Goal: Transaction & Acquisition: Purchase product/service

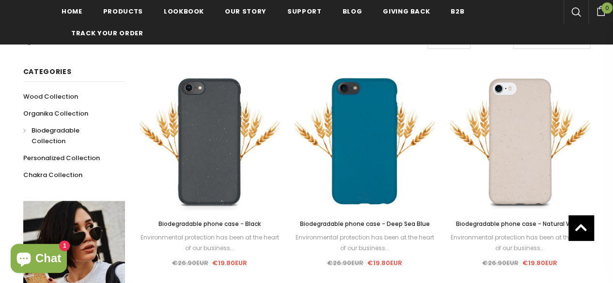
scroll to position [173, 0]
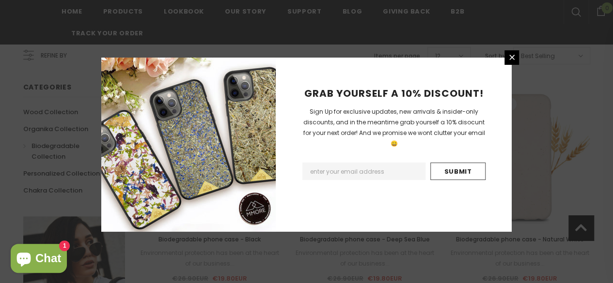
click at [383, 163] on input "Email Address" at bounding box center [363, 171] width 123 height 17
click at [448, 163] on input "Submit" at bounding box center [457, 171] width 55 height 17
click at [395, 163] on input "Email Address" at bounding box center [363, 171] width 123 height 17
type input "lhdinomom@gmail.com"
click at [453, 163] on input "Submit" at bounding box center [457, 171] width 55 height 17
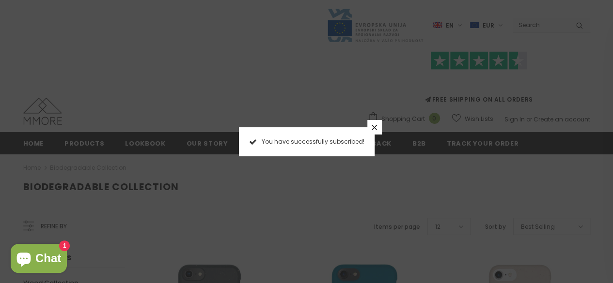
click at [376, 125] on icon at bounding box center [373, 127] width 5 height 5
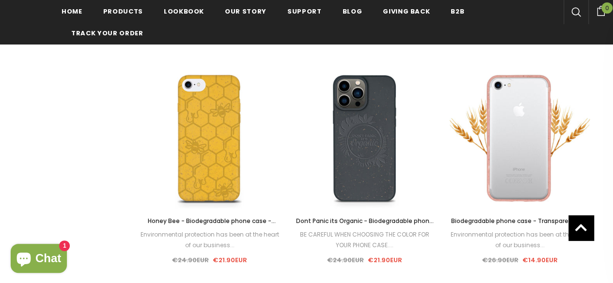
scroll to position [1117, 0]
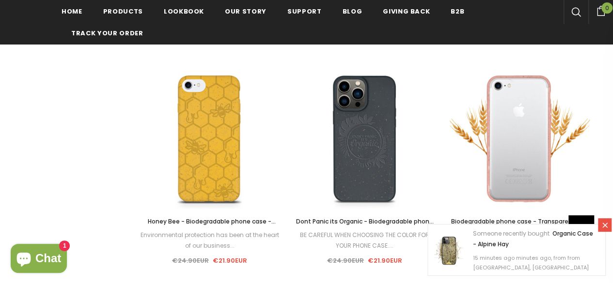
click at [229, 219] on span "Honey Bee - Biodegradable phone case - Yellow, Orange and Black" at bounding box center [212, 226] width 128 height 19
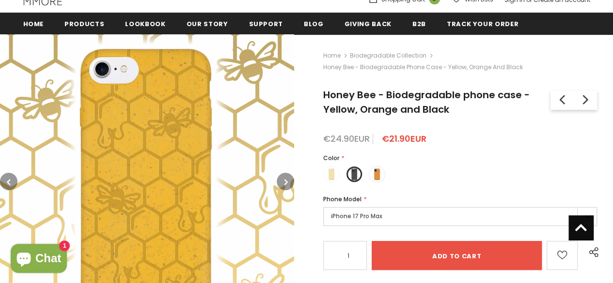
scroll to position [132, 0]
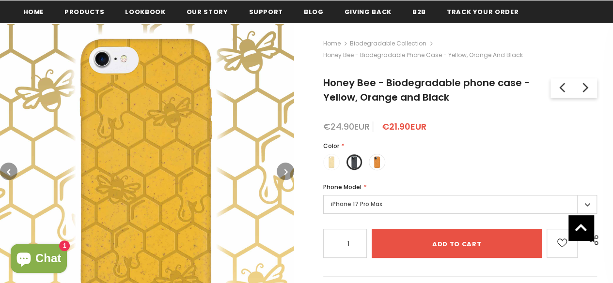
click at [584, 205] on label "iPhone 17 Pro Max" at bounding box center [460, 204] width 274 height 19
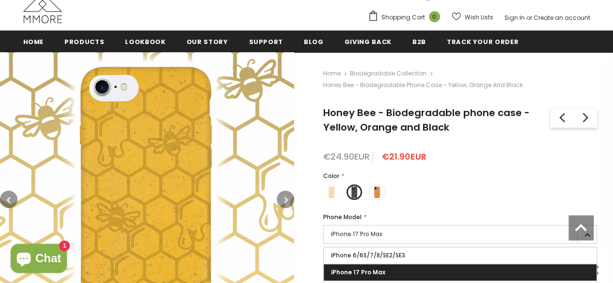
scroll to position [101, 0]
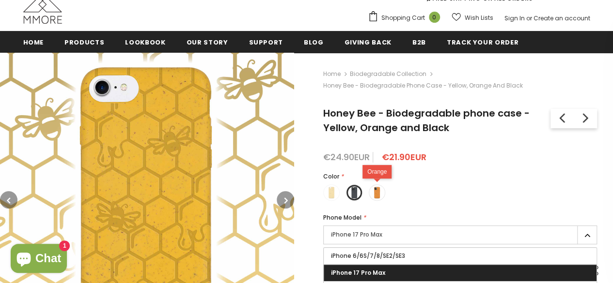
click at [376, 193] on span at bounding box center [376, 192] width 13 height 13
click at [0, 0] on input "radio" at bounding box center [0, 0] width 0 height 0
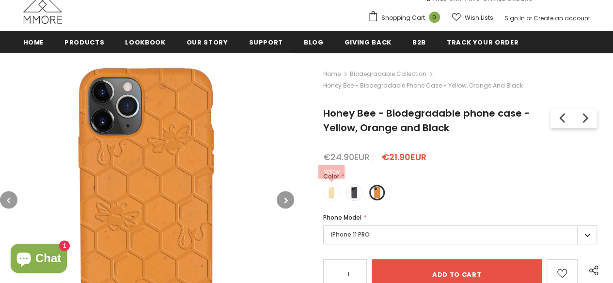
click at [332, 195] on span at bounding box center [331, 192] width 13 height 13
click at [0, 0] on input "radio" at bounding box center [0, 0] width 0 height 0
type input "Sold Out"
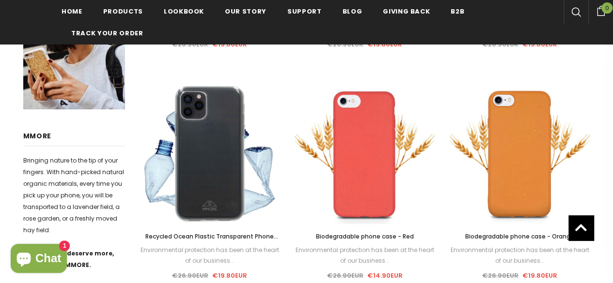
scroll to position [407, 0]
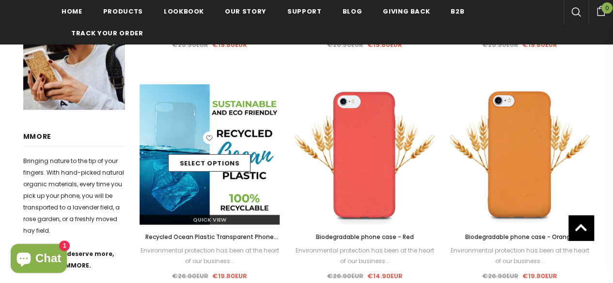
click at [199, 153] on div "Select options" at bounding box center [209, 155] width 140 height 46
click at [200, 161] on link "Select options" at bounding box center [209, 162] width 82 height 17
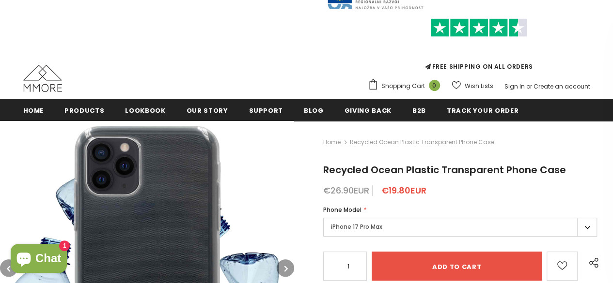
scroll to position [48, 0]
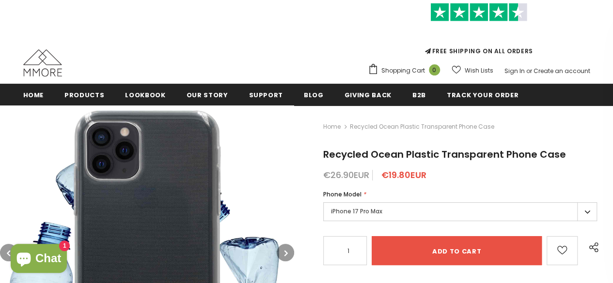
click at [586, 210] on label "iPhone 17 Pro Max" at bounding box center [460, 211] width 274 height 19
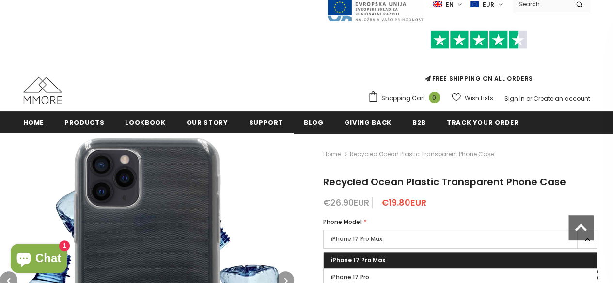
scroll to position [0, 0]
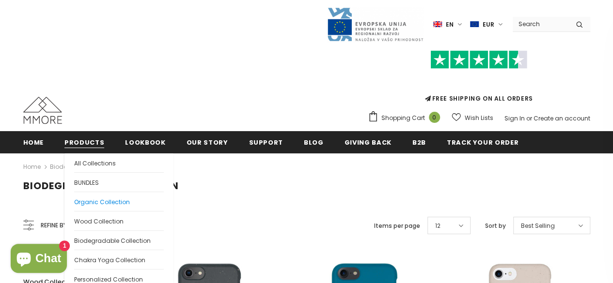
scroll to position [18, 0]
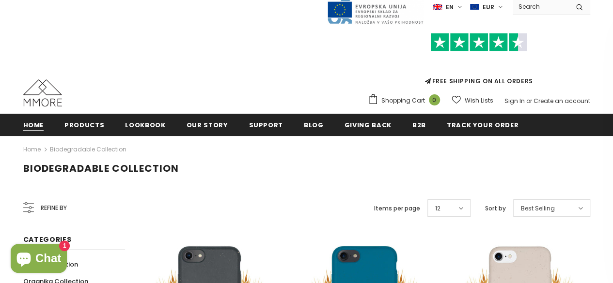
click at [36, 126] on span "Home" at bounding box center [33, 125] width 21 height 9
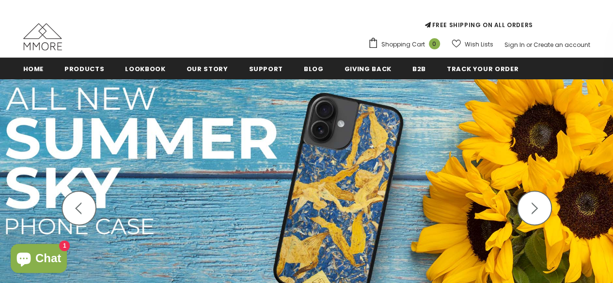
scroll to position [34, 0]
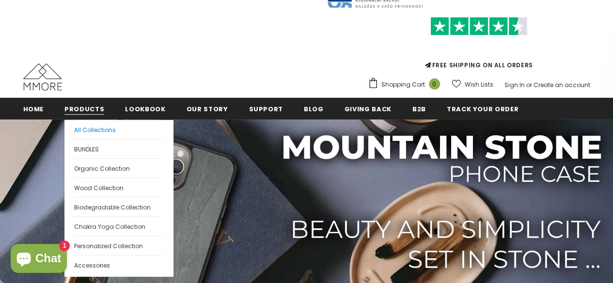
click at [94, 134] on link "All Collections" at bounding box center [119, 129] width 90 height 19
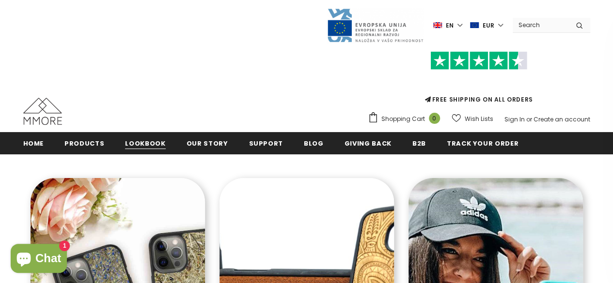
click at [140, 142] on span "Lookbook" at bounding box center [145, 143] width 40 height 9
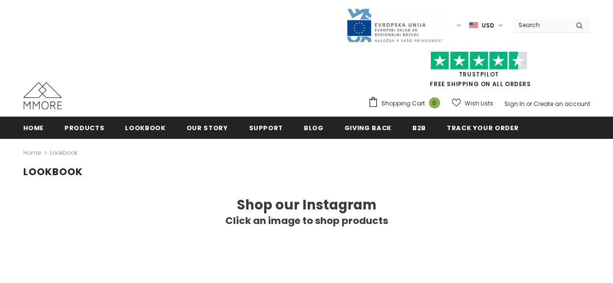
drag, startPoint x: 0, startPoint y: 0, endPoint x: 140, endPoint y: 142, distance: 200.0
click at [140, 142] on div "Home Lookbook" at bounding box center [306, 152] width 567 height 27
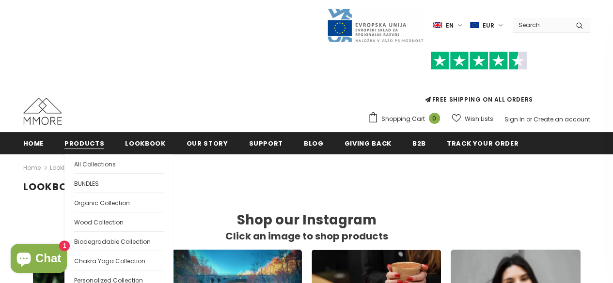
click at [87, 146] on span "Products" at bounding box center [84, 143] width 40 height 9
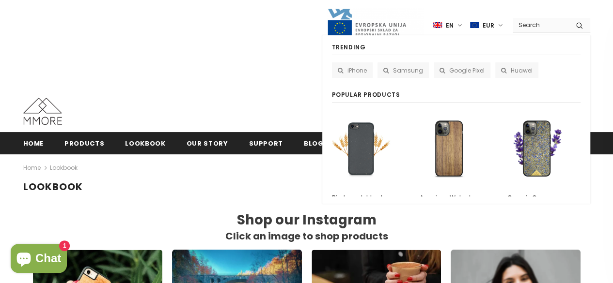
click at [542, 20] on input "Search Site" at bounding box center [540, 25] width 56 height 14
click at [408, 65] on link "Samsung" at bounding box center [402, 69] width 51 height 15
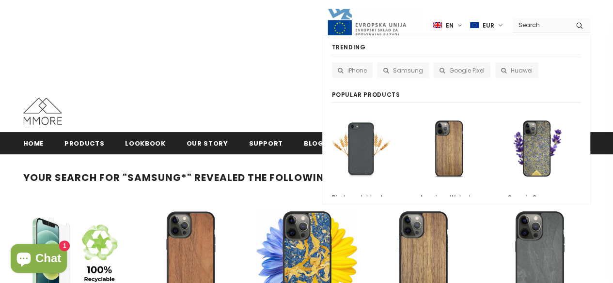
click at [562, 26] on input "Search Site" at bounding box center [540, 25] width 56 height 14
click at [413, 67] on span "Samsung" at bounding box center [408, 70] width 30 height 8
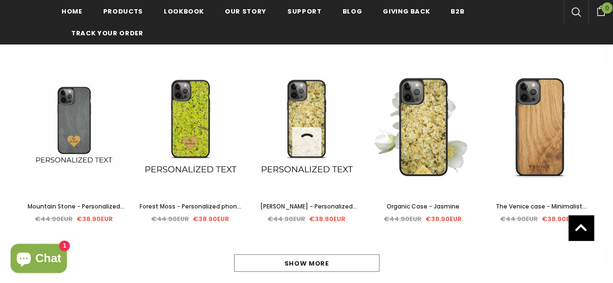
scroll to position [1059, 0]
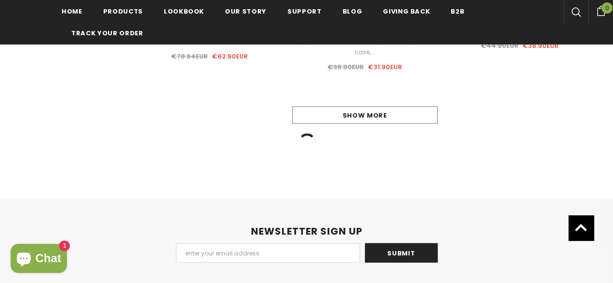
scroll to position [2932, 0]
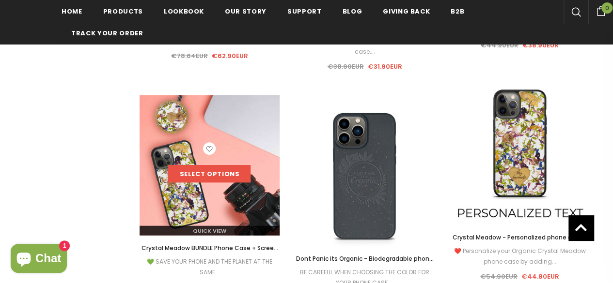
click at [204, 171] on link "Select options" at bounding box center [209, 174] width 82 height 17
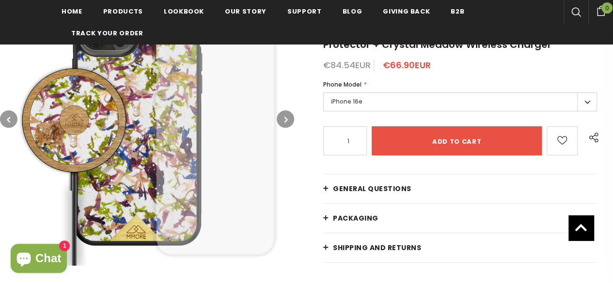
scroll to position [186, 0]
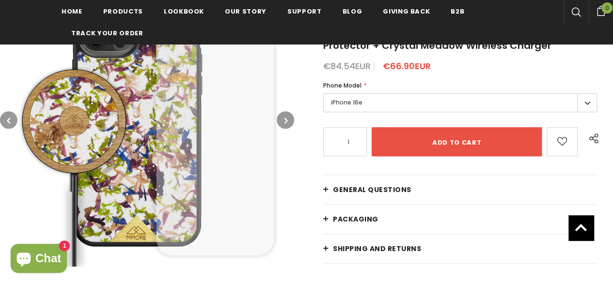
click at [434, 95] on label "iPhone 16e" at bounding box center [460, 102] width 274 height 19
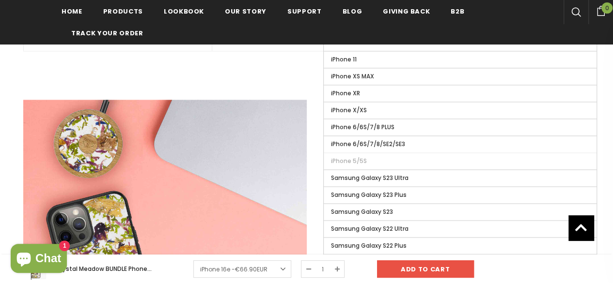
scroll to position [638, 0]
